Goal: Task Accomplishment & Management: Complete application form

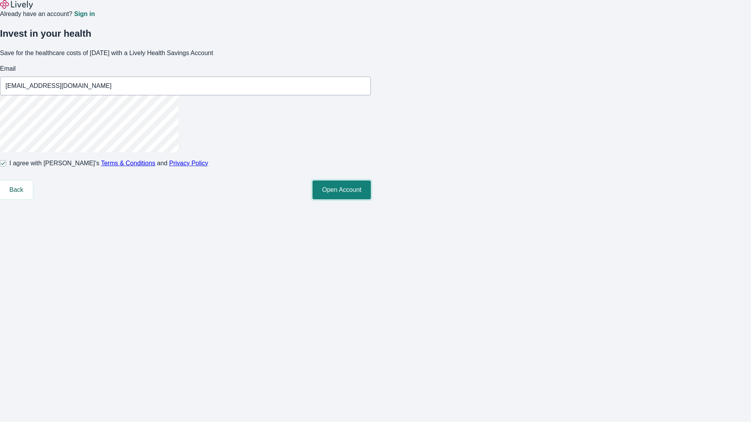
click at [371, 199] on button "Open Account" at bounding box center [342, 190] width 58 height 19
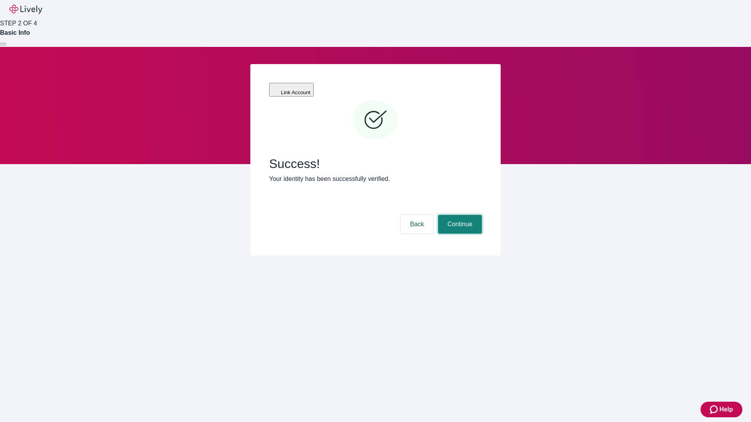
click at [459, 215] on button "Continue" at bounding box center [460, 224] width 44 height 19
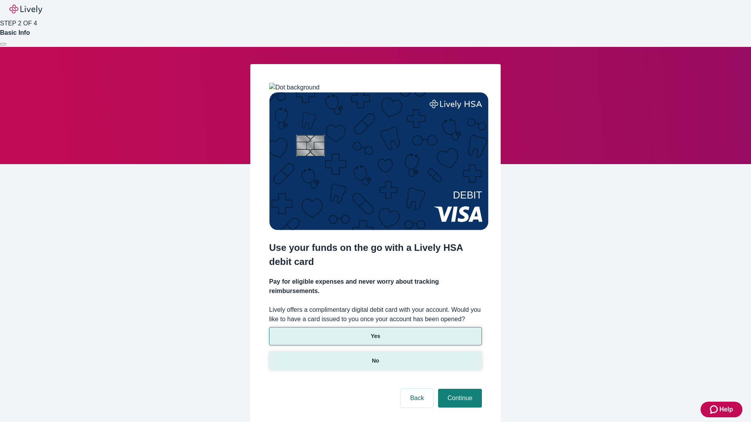
click at [375, 357] on p "No" at bounding box center [375, 361] width 7 height 8
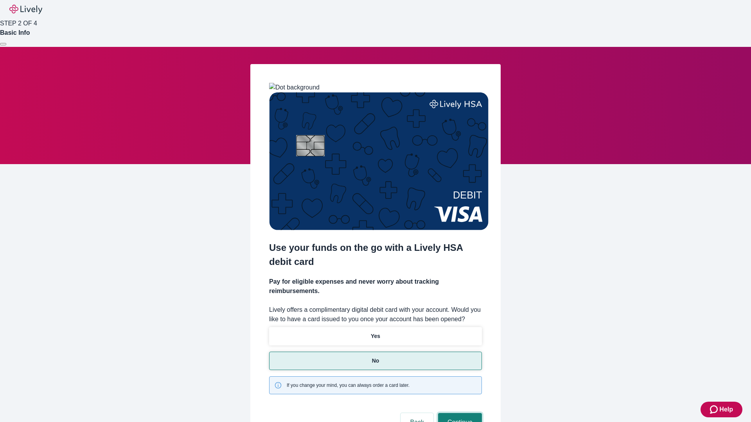
click at [459, 413] on button "Continue" at bounding box center [460, 422] width 44 height 19
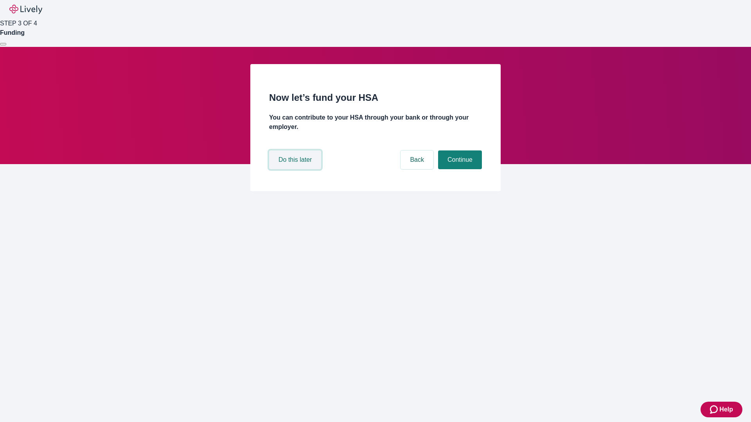
click at [296, 169] on button "Do this later" at bounding box center [295, 160] width 52 height 19
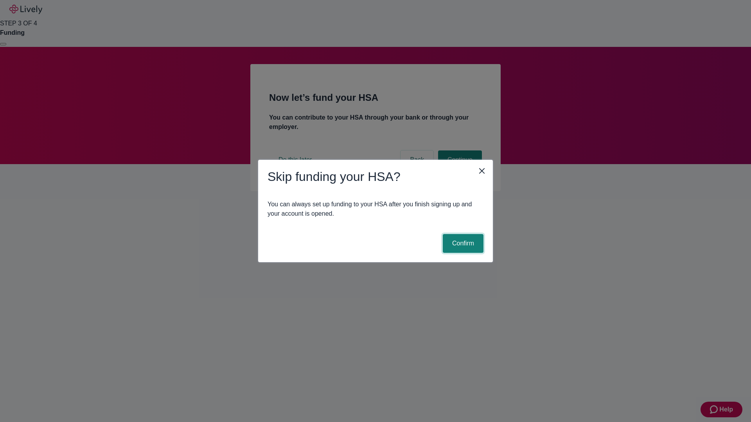
click at [462, 244] on button "Confirm" at bounding box center [463, 243] width 41 height 19
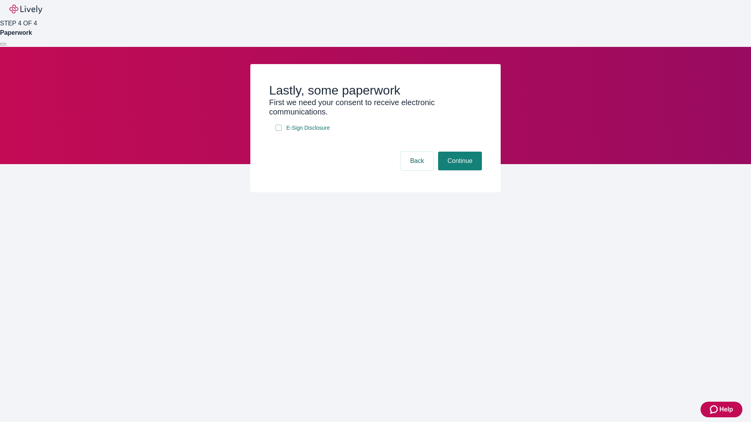
click at [279, 131] on input "E-Sign Disclosure" at bounding box center [278, 128] width 6 height 6
checkbox input "true"
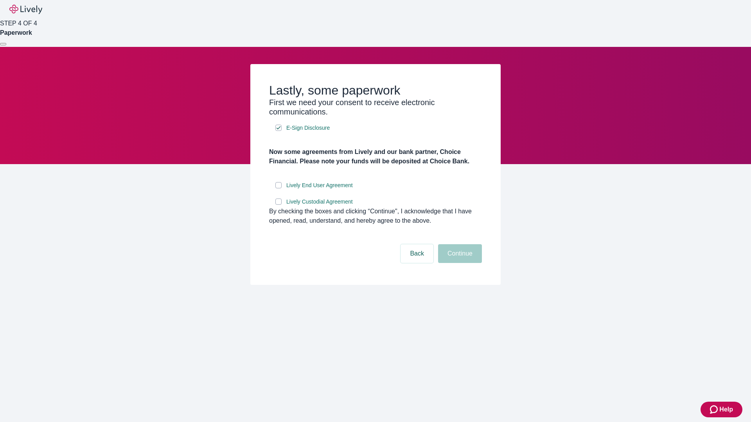
click at [279, 189] on input "Lively End User Agreement" at bounding box center [278, 185] width 6 height 6
checkbox input "true"
click at [279, 205] on input "Lively Custodial Agreement" at bounding box center [278, 202] width 6 height 6
checkbox input "true"
click at [459, 263] on button "Continue" at bounding box center [460, 253] width 44 height 19
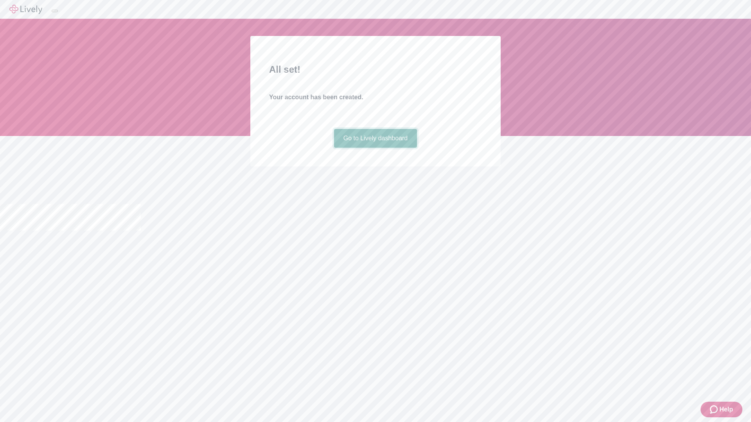
click at [375, 148] on link "Go to Lively dashboard" at bounding box center [375, 138] width 83 height 19
